Goal: Transaction & Acquisition: Obtain resource

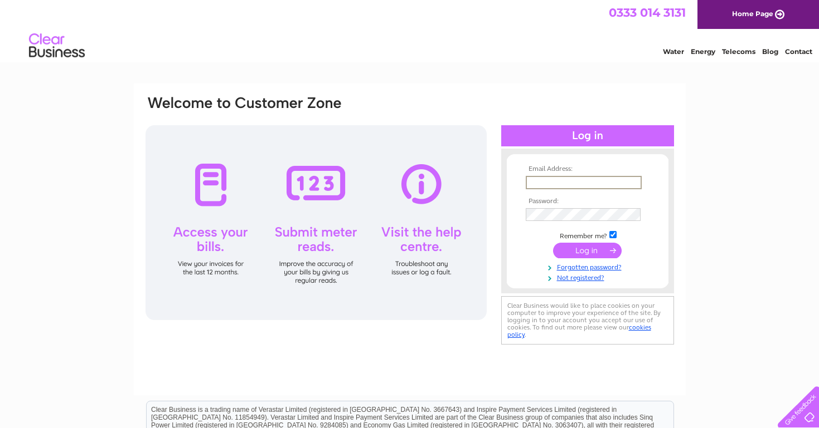
type input "[PERSON_NAME][EMAIL_ADDRESS][DOMAIN_NAME]"
click at [587, 250] on input "submit" at bounding box center [587, 251] width 69 height 16
click at [591, 246] on input "submit" at bounding box center [587, 250] width 69 height 16
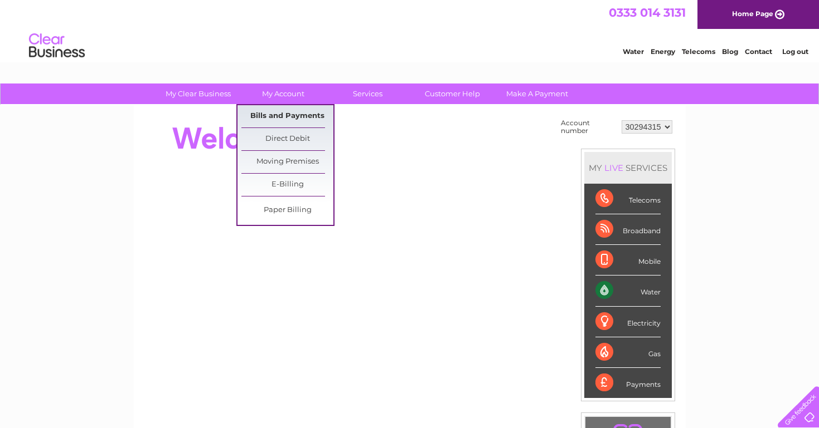
click at [275, 115] on link "Bills and Payments" at bounding box center [287, 116] width 92 height 22
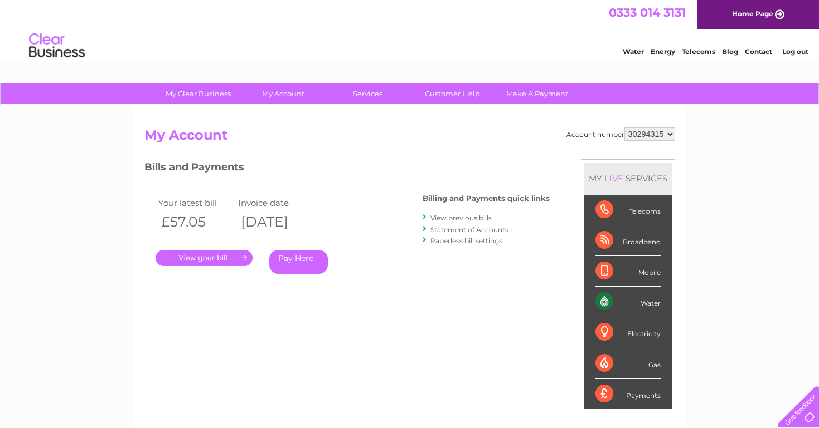
click at [441, 219] on link "View previous bills" at bounding box center [460, 218] width 61 height 8
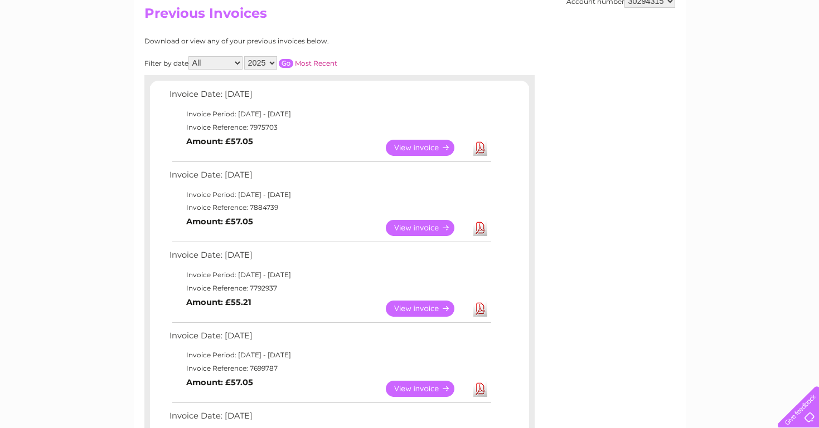
scroll to position [144, 0]
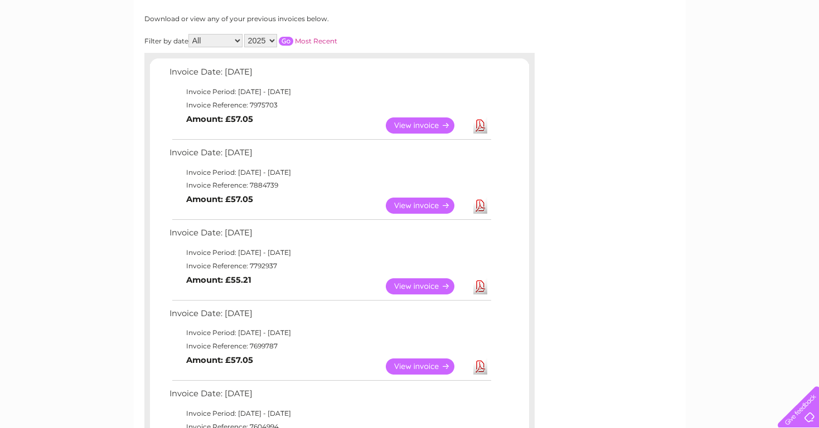
click at [474, 206] on link "Download" at bounding box center [480, 206] width 14 height 16
click at [480, 279] on link "Download" at bounding box center [480, 287] width 14 height 16
click at [477, 363] on link "Download" at bounding box center [480, 367] width 14 height 16
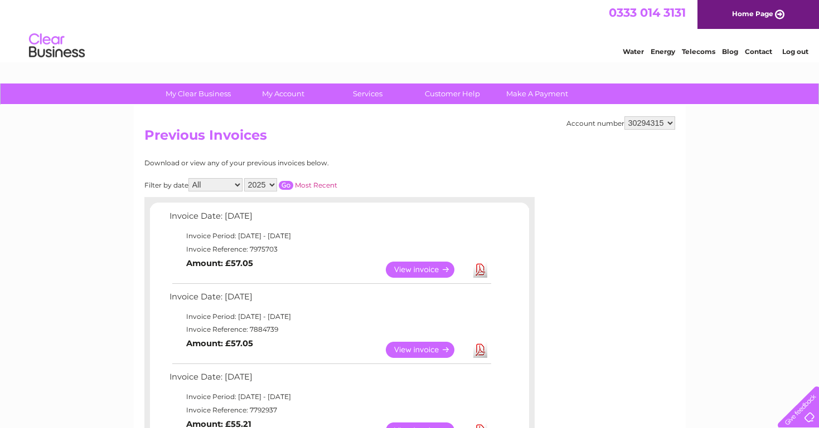
scroll to position [0, 0]
click at [794, 52] on link "Log out" at bounding box center [795, 51] width 26 height 8
click at [789, 49] on link "Log out" at bounding box center [795, 51] width 26 height 8
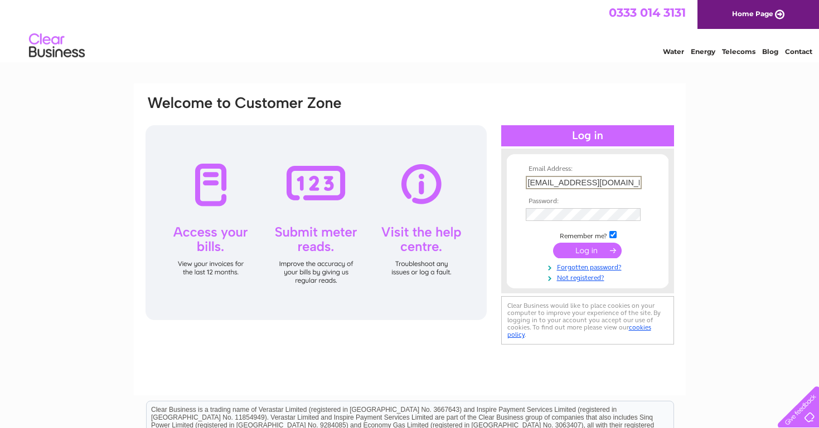
type input "[EMAIL_ADDRESS][DOMAIN_NAME]"
click at [624, 206] on td at bounding box center [587, 213] width 129 height 18
click at [587, 250] on input "submit" at bounding box center [587, 251] width 69 height 16
type input "[EMAIL_ADDRESS][DOMAIN_NAME]"
click at [613, 266] on link "Forgotten password?" at bounding box center [588, 265] width 126 height 11
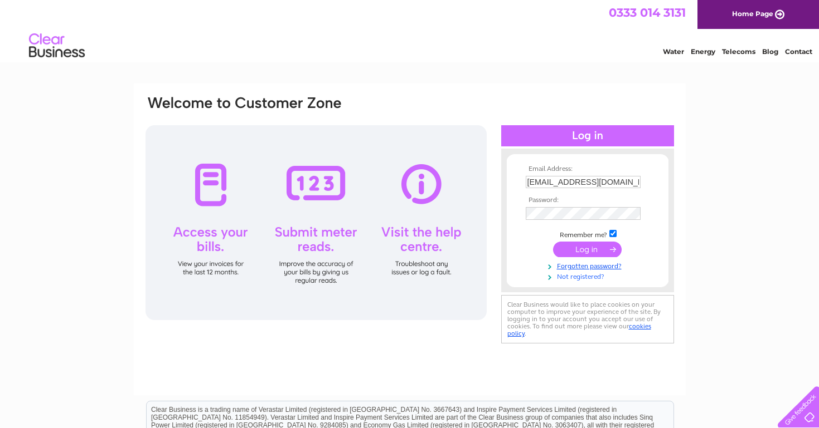
click at [581, 272] on link "Not registered?" at bounding box center [588, 276] width 126 height 11
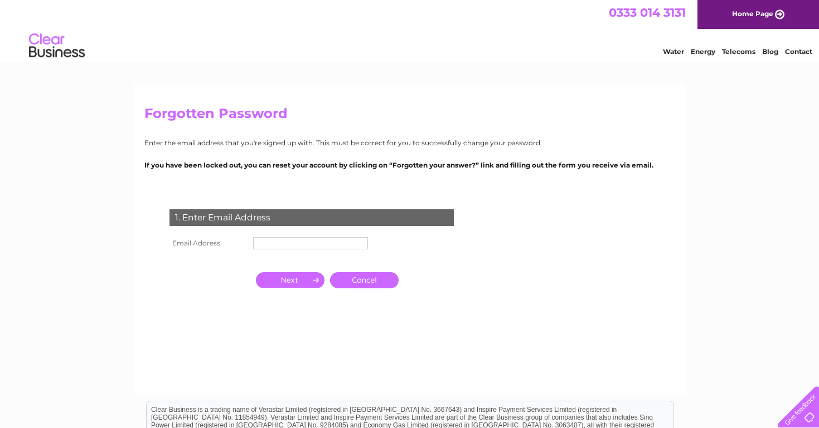
click at [337, 238] on input "text" at bounding box center [310, 243] width 115 height 12
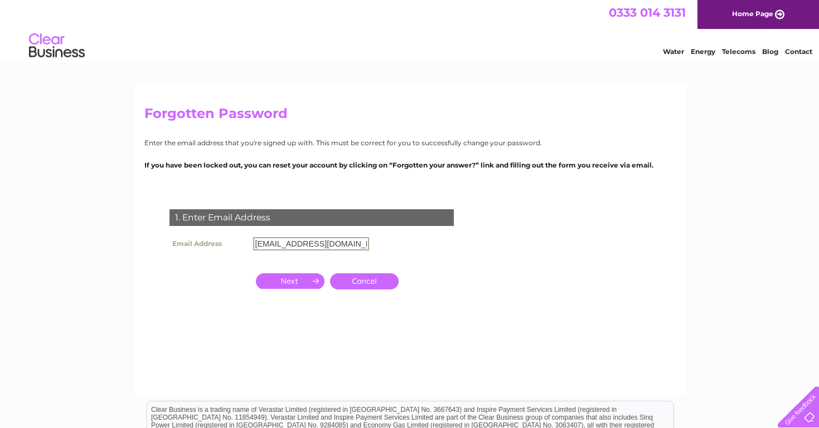
type input "eat@lailabrunchedinburgh.co.uk"
click at [311, 279] on input "button" at bounding box center [290, 282] width 69 height 16
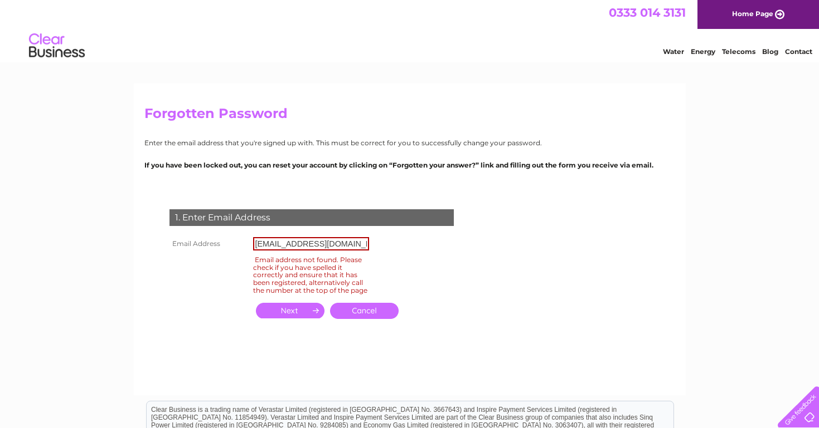
click at [294, 312] on input "button" at bounding box center [290, 311] width 69 height 16
click at [294, 316] on input "button" at bounding box center [290, 311] width 69 height 16
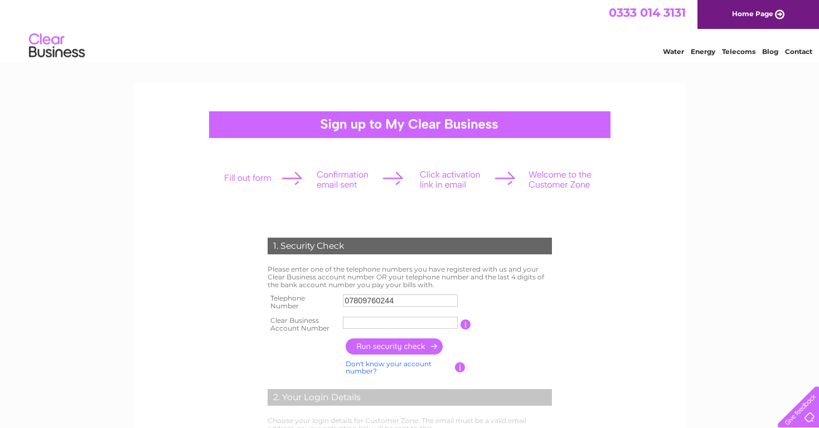
type input "07809760244"
paste input "30305579"
type input "30305579"
click at [391, 340] on input "button" at bounding box center [394, 347] width 98 height 16
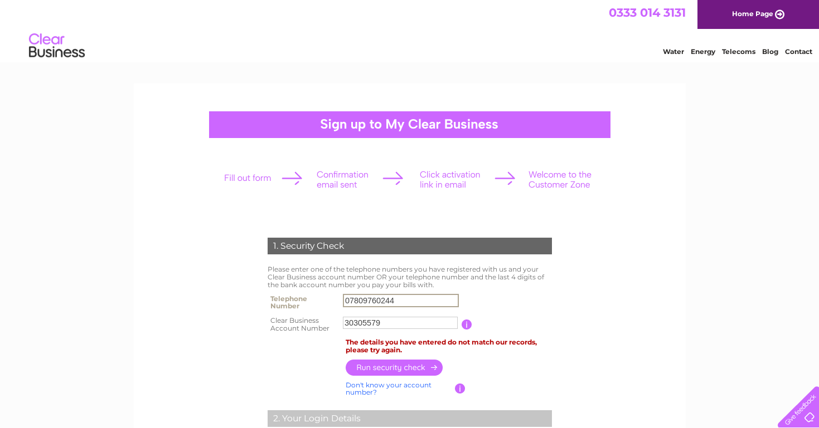
drag, startPoint x: 405, startPoint y: 299, endPoint x: 276, endPoint y: 278, distance: 130.4
click at [276, 278] on div "1. Security Check Please enter one of the telephone numbers you have registered…" at bounding box center [409, 430] width 336 height 406
type input "01315568337"
click at [392, 363] on input "button" at bounding box center [394, 367] width 98 height 16
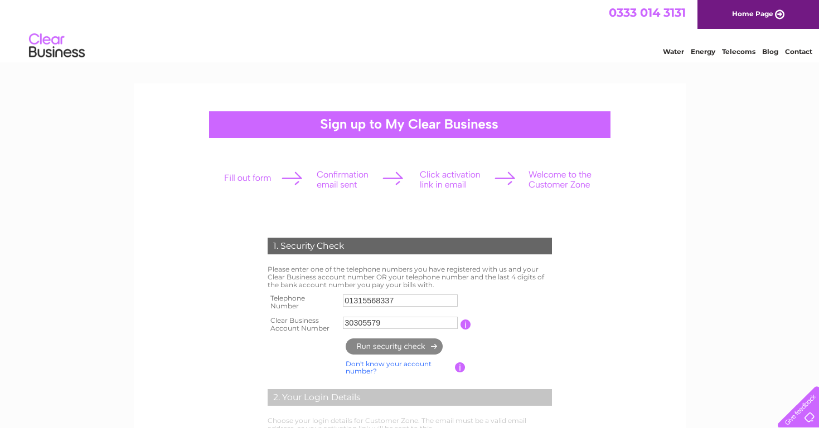
type input "**********"
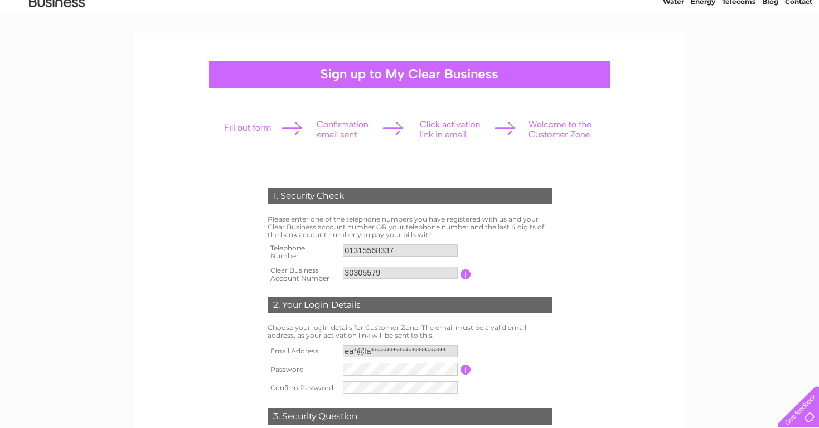
scroll to position [54, 0]
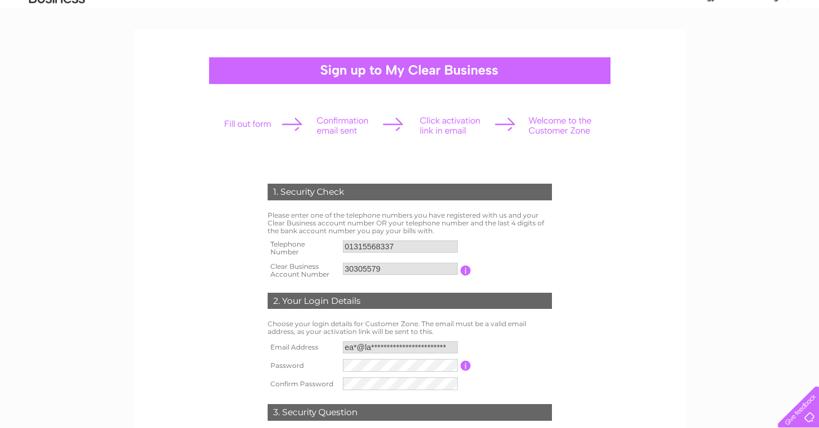
click at [393, 364] on div "1. Security Check Please enter one of the telephone numbers you have registered…" at bounding box center [409, 344] width 336 height 342
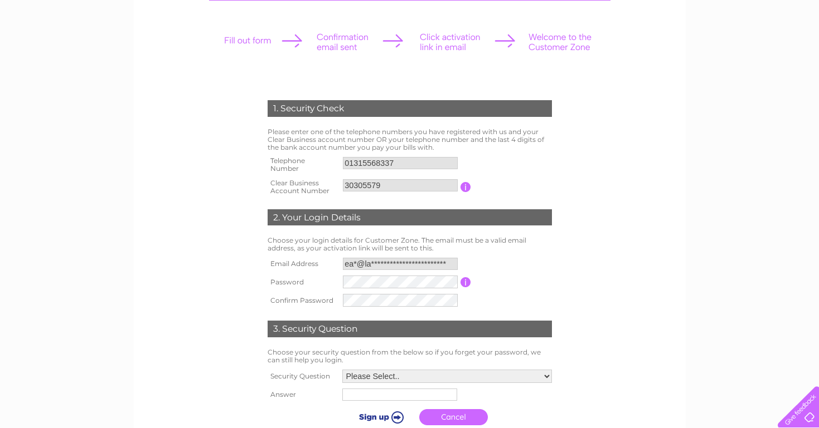
scroll to position [141, 0]
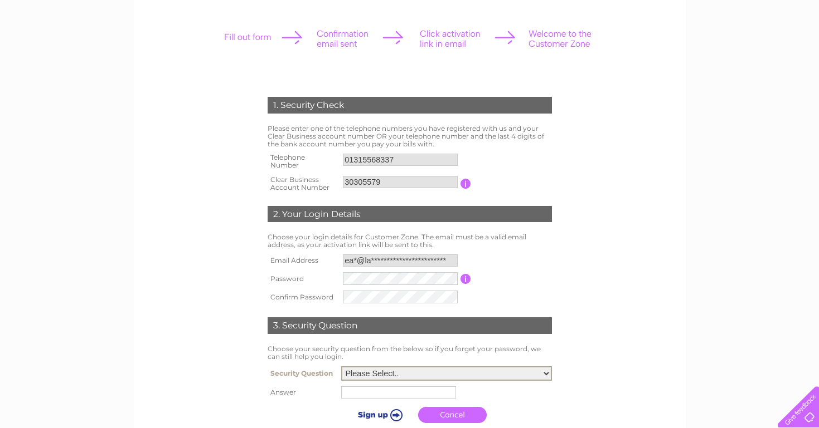
select select "2"
click at [405, 389] on input "text" at bounding box center [398, 393] width 115 height 12
type input "Naples"
click at [369, 410] on input "submit" at bounding box center [379, 415] width 69 height 16
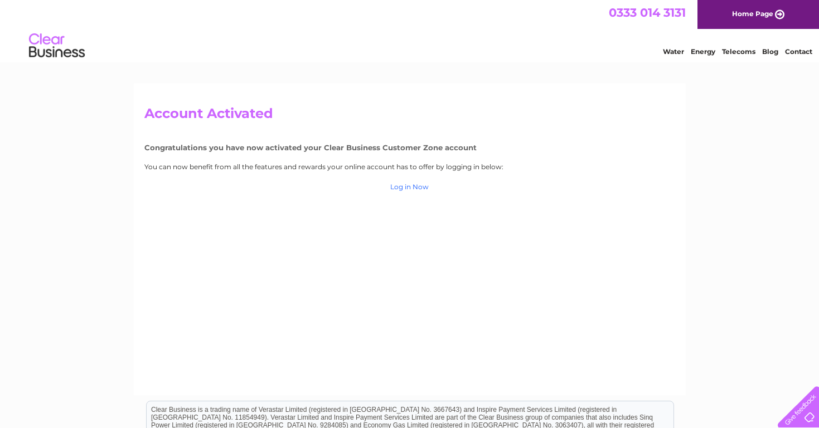
click at [424, 186] on link "Log in Now" at bounding box center [409, 187] width 38 height 8
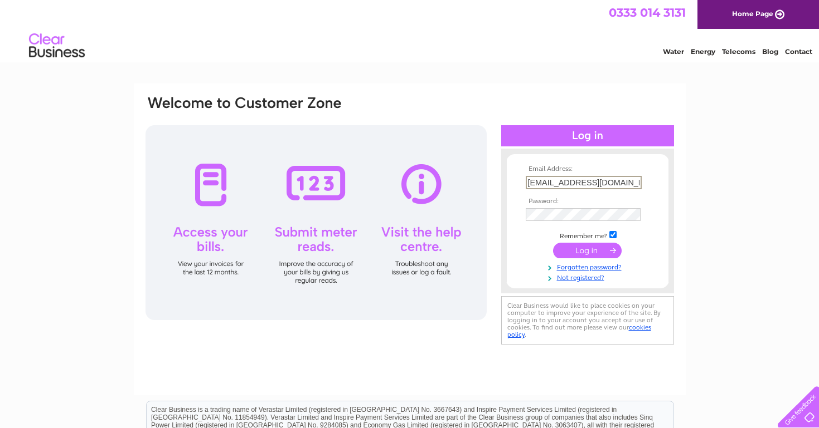
type input "[EMAIL_ADDRESS][DOMAIN_NAME]"
click at [602, 207] on td at bounding box center [587, 214] width 129 height 20
click at [635, 244] on td at bounding box center [587, 250] width 129 height 21
click at [644, 256] on td at bounding box center [587, 250] width 129 height 21
click at [612, 261] on link "Forgotten password?" at bounding box center [588, 265] width 126 height 11
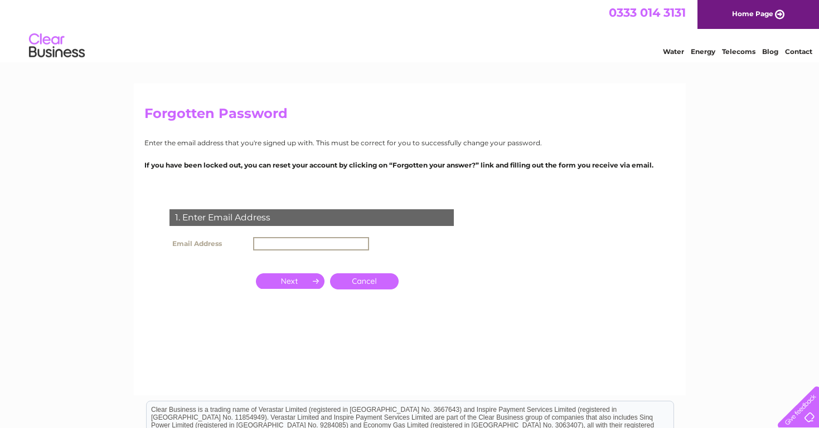
click at [282, 237] on input "text" at bounding box center [311, 243] width 116 height 13
type input "[EMAIL_ADDRESS][DOMAIN_NAME]"
click at [291, 279] on input "button" at bounding box center [290, 280] width 69 height 16
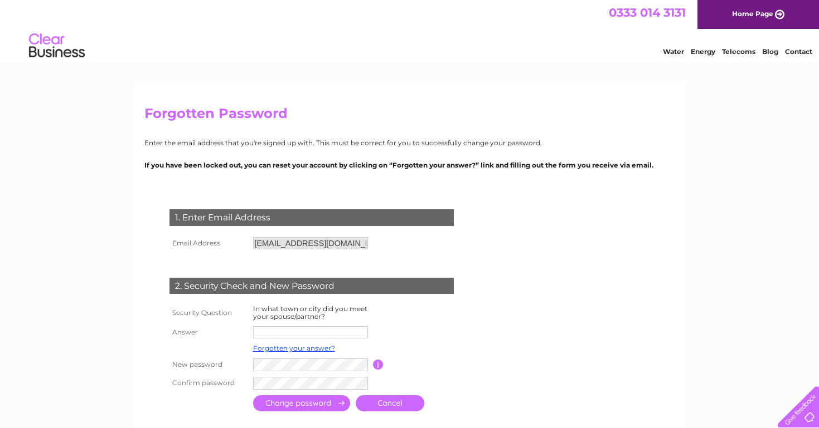
click at [299, 328] on input "text" at bounding box center [310, 333] width 115 height 12
type input "[GEOGRAPHIC_DATA]"
click at [292, 357] on td at bounding box center [311, 366] width 123 height 18
click at [315, 416] on div at bounding box center [313, 427] width 339 height 22
click at [314, 409] on input "submit" at bounding box center [301, 404] width 97 height 16
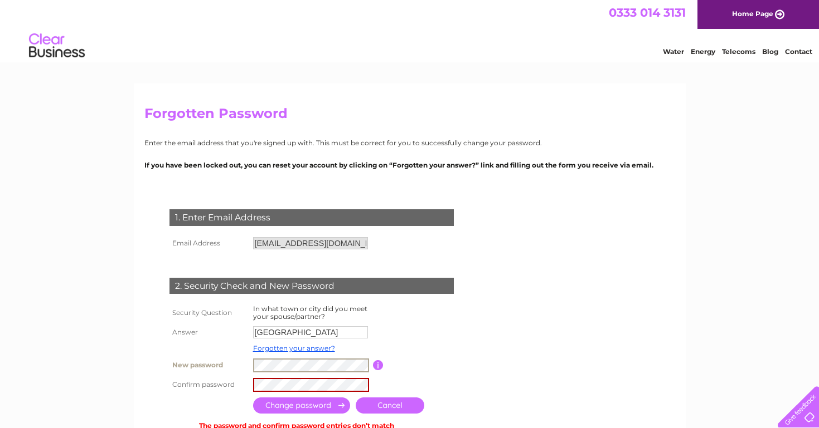
click at [193, 359] on tr "New password Password must be at least 6 characters long" at bounding box center [325, 366] width 316 height 20
click at [289, 401] on input "submit" at bounding box center [301, 406] width 97 height 16
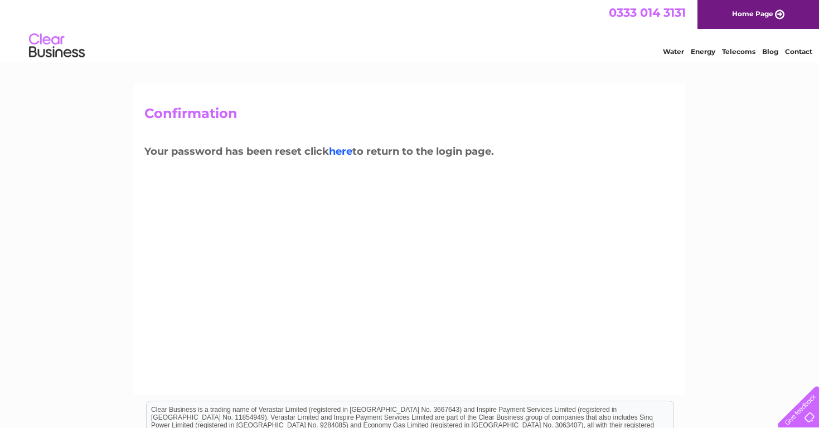
click at [337, 150] on link "here" at bounding box center [340, 151] width 23 height 12
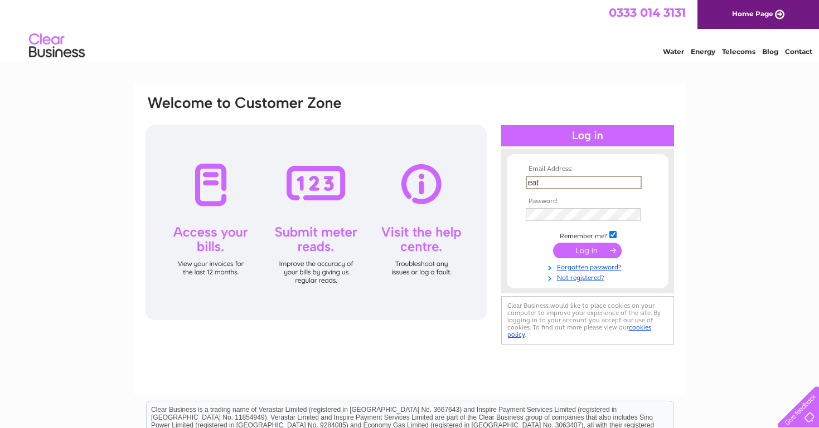
type input "[EMAIL_ADDRESS][DOMAIN_NAME]"
click at [587, 250] on input "submit" at bounding box center [587, 251] width 69 height 16
click at [586, 249] on input "submit" at bounding box center [587, 250] width 69 height 16
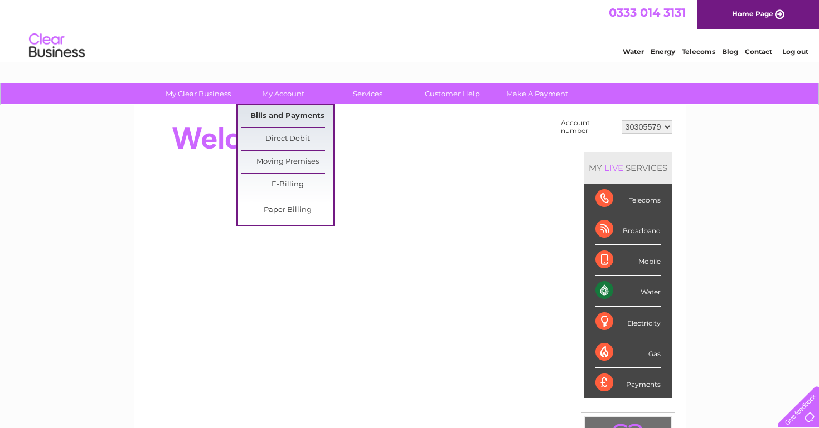
click at [295, 110] on link "Bills and Payments" at bounding box center [287, 116] width 92 height 22
click at [295, 119] on link "Bills and Payments" at bounding box center [287, 116] width 92 height 22
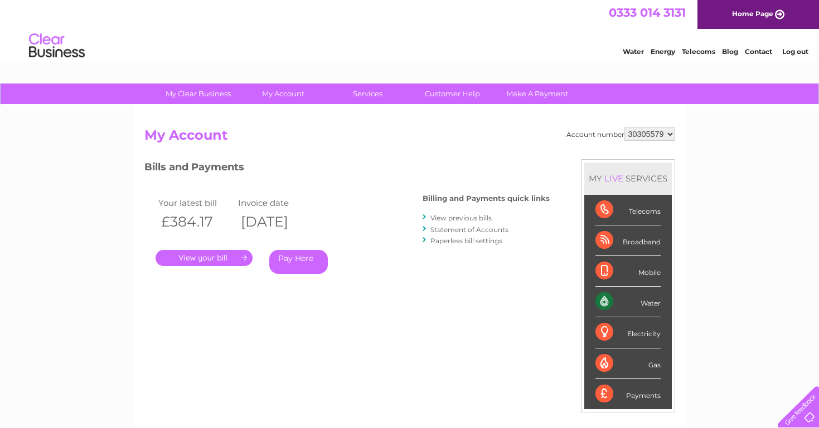
click at [439, 221] on link "View previous bills" at bounding box center [460, 218] width 61 height 8
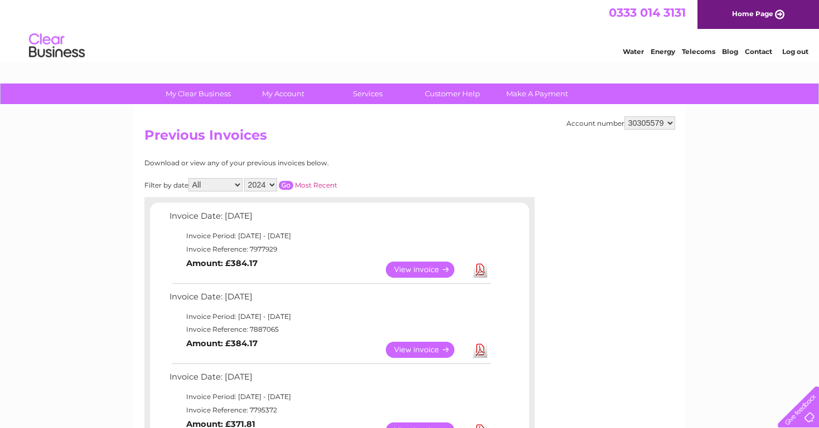
click at [293, 185] on input "button" at bounding box center [286, 185] width 14 height 9
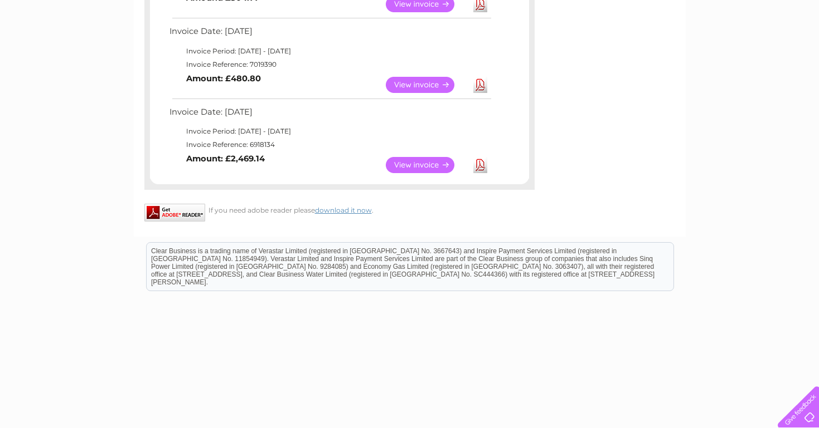
scroll to position [345, 0]
click at [418, 159] on link "View" at bounding box center [427, 166] width 82 height 16
click at [476, 163] on link "Download" at bounding box center [480, 166] width 14 height 16
click at [479, 165] on link "Download" at bounding box center [480, 166] width 14 height 16
click at [483, 158] on link "Download" at bounding box center [480, 166] width 14 height 16
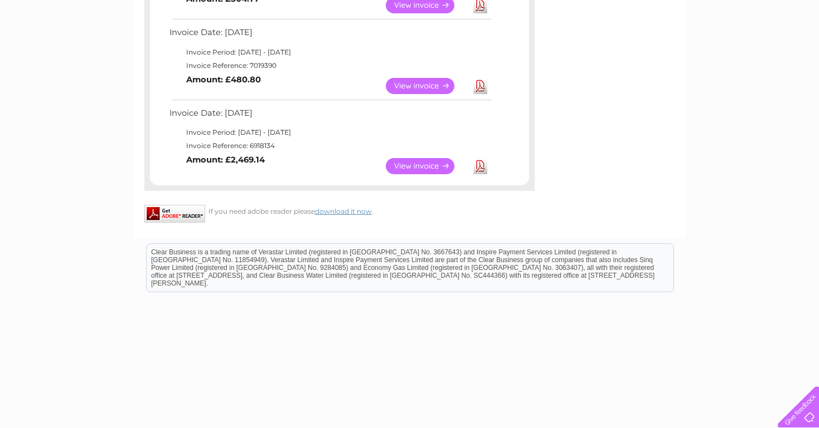
click at [483, 82] on link "Download" at bounding box center [480, 86] width 14 height 16
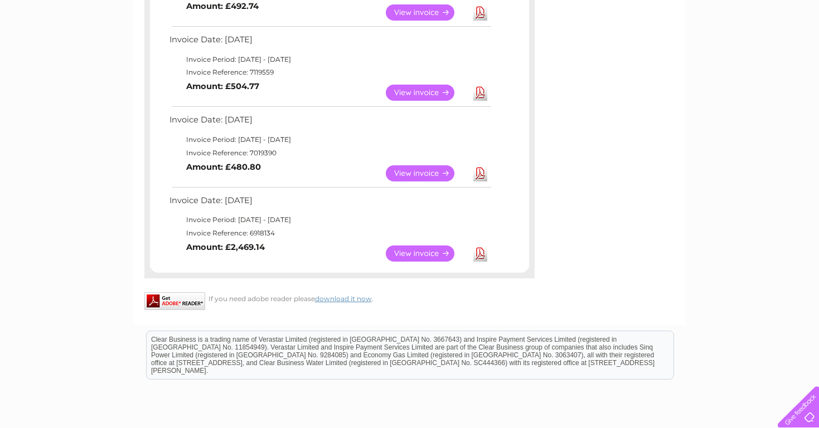
scroll to position [257, 0]
click at [483, 86] on link "Download" at bounding box center [480, 93] width 14 height 16
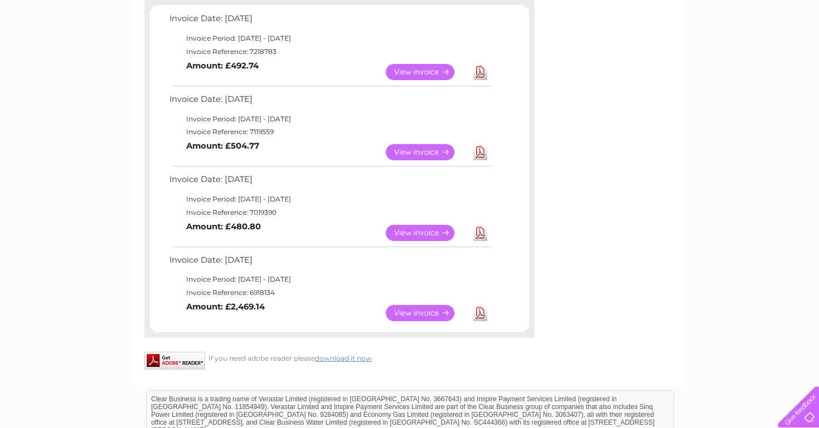
scroll to position [198, 0]
click at [481, 64] on link "Download" at bounding box center [480, 72] width 14 height 16
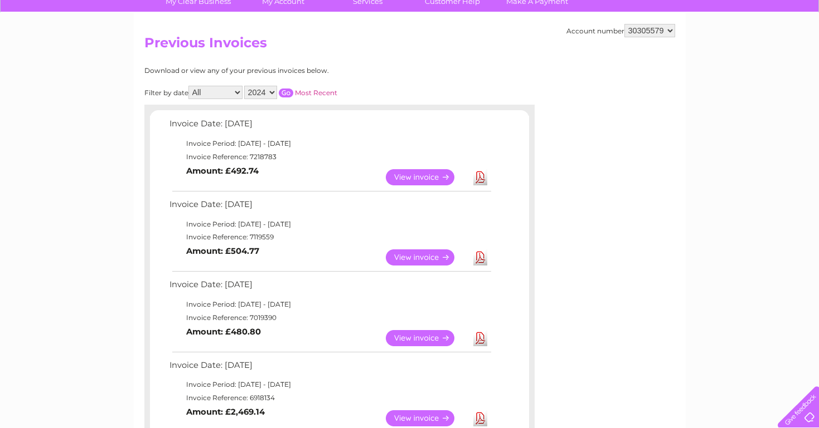
scroll to position [93, 0]
select select "2025"
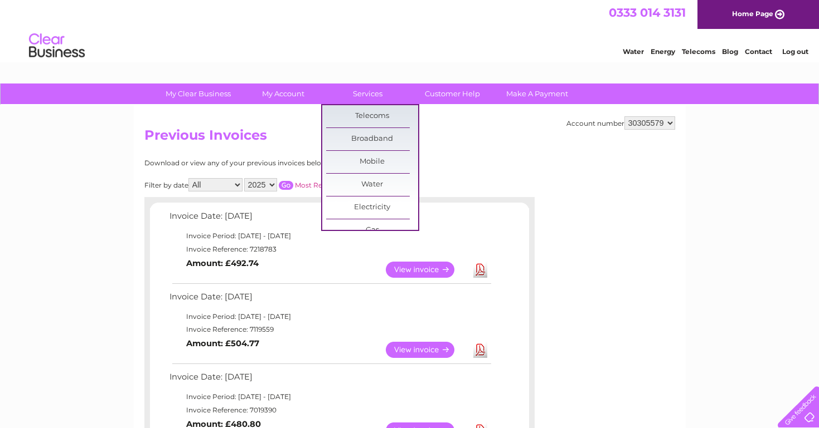
scroll to position [0, 0]
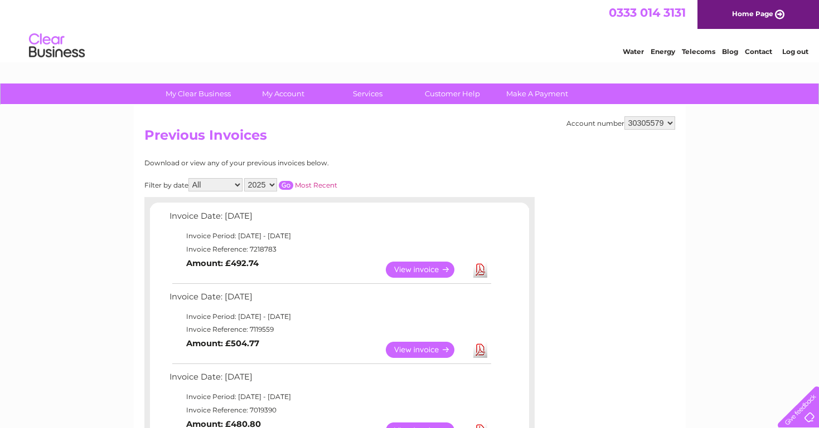
click at [293, 183] on input "button" at bounding box center [286, 185] width 14 height 9
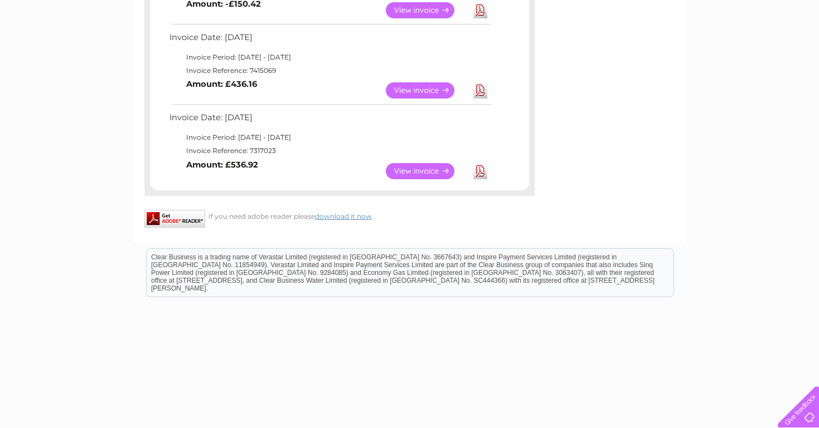
scroll to position [661, 0]
click at [479, 164] on link "Download" at bounding box center [480, 172] width 14 height 16
click at [481, 83] on link "Download" at bounding box center [480, 91] width 14 height 16
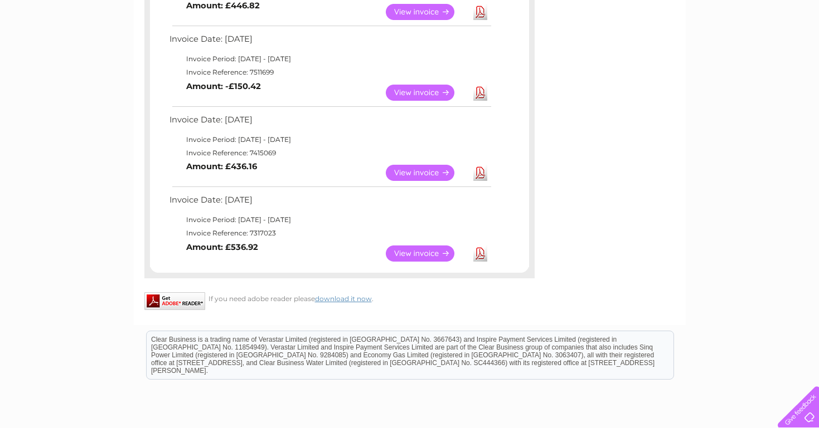
scroll to position [577, 0]
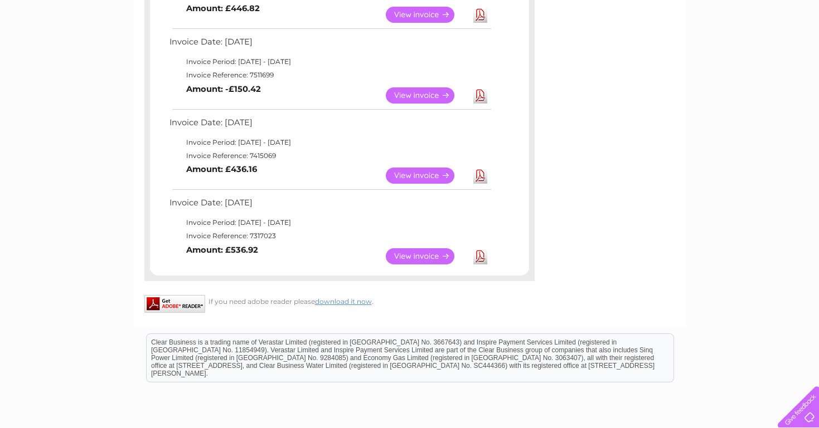
click at [481, 87] on link "Download" at bounding box center [480, 95] width 14 height 16
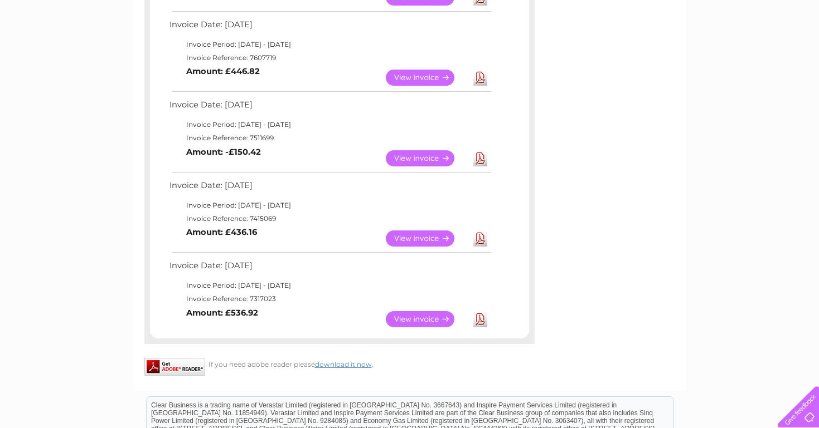
scroll to position [515, 0]
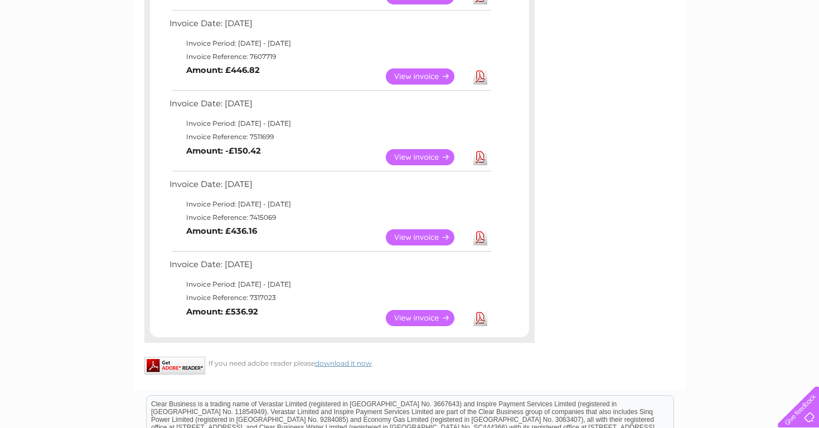
click at [480, 71] on link "Download" at bounding box center [480, 77] width 14 height 16
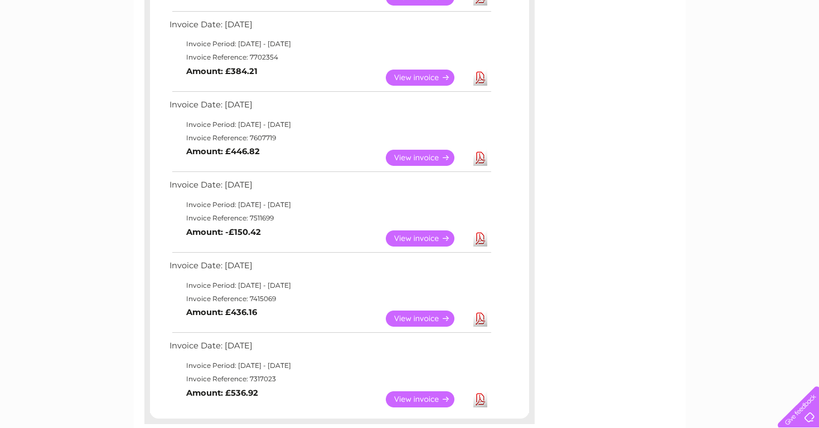
scroll to position [414, 0]
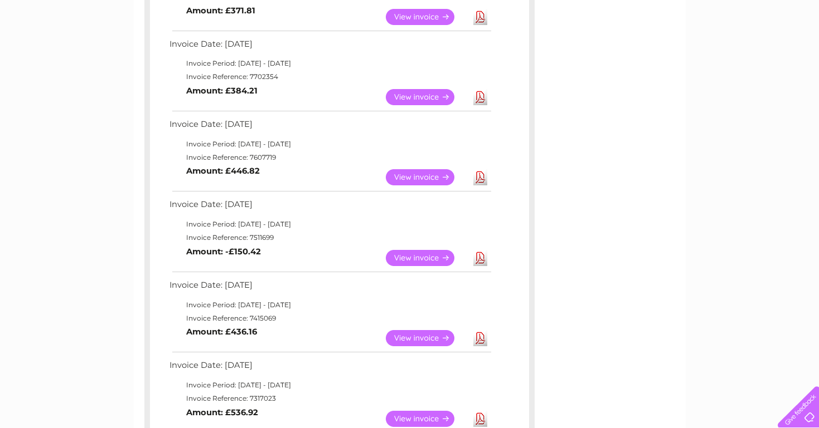
click at [480, 89] on link "Download" at bounding box center [480, 97] width 14 height 16
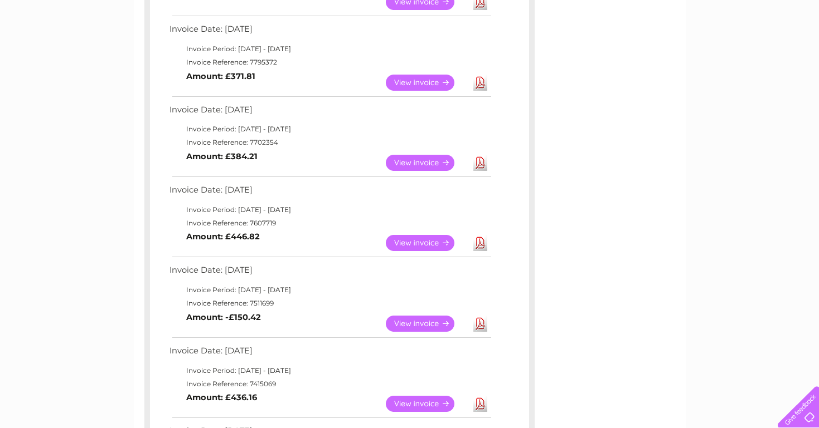
scroll to position [347, 0]
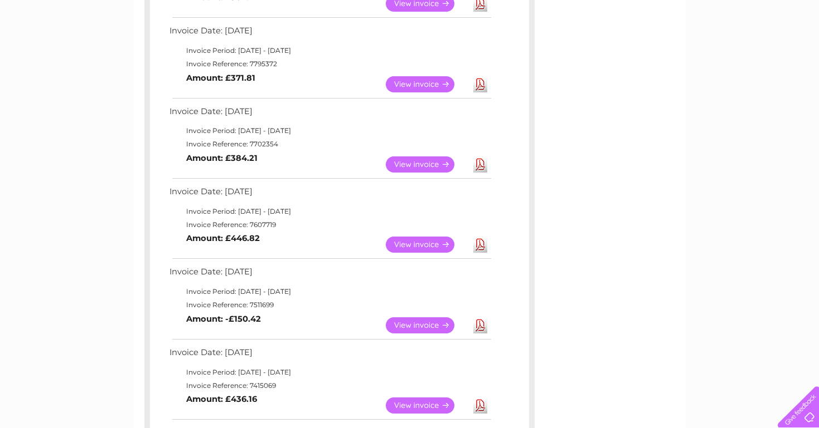
click at [479, 78] on link "Download" at bounding box center [480, 84] width 14 height 16
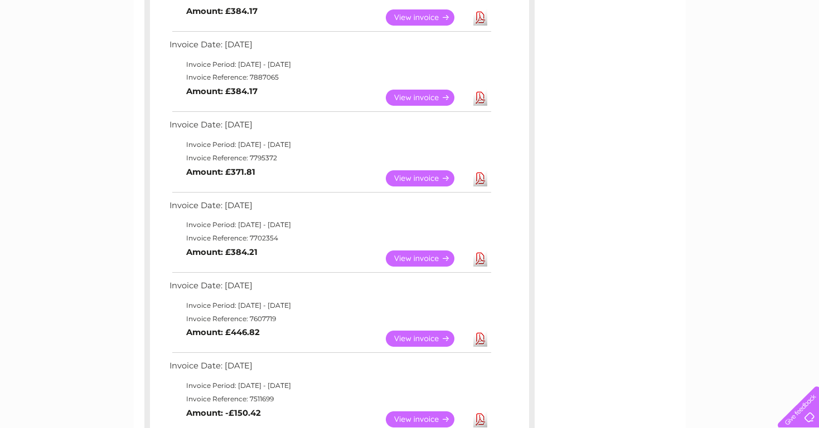
scroll to position [246, 0]
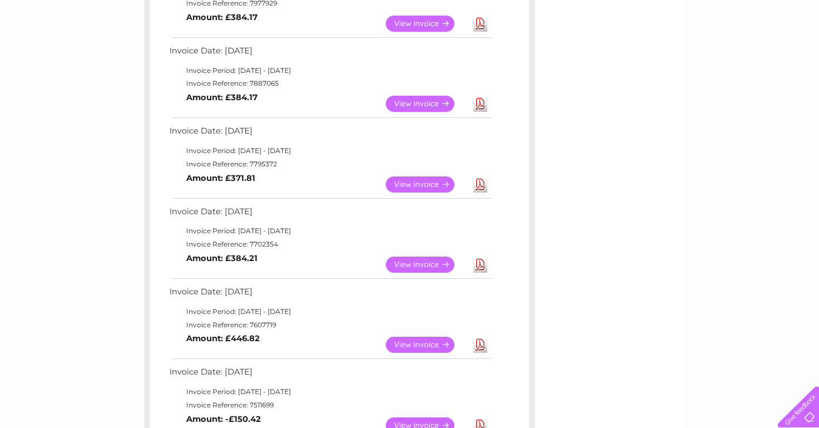
click at [476, 104] on link "Download" at bounding box center [480, 104] width 14 height 16
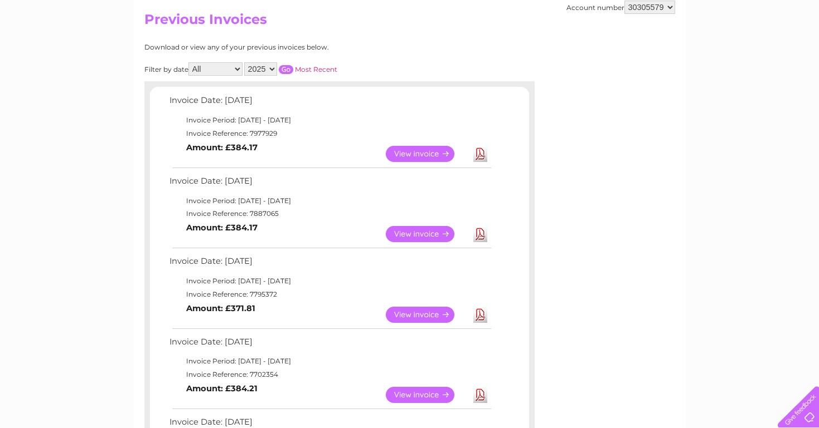
scroll to position [115, 0]
